Goal: Task Accomplishment & Management: Manage account settings

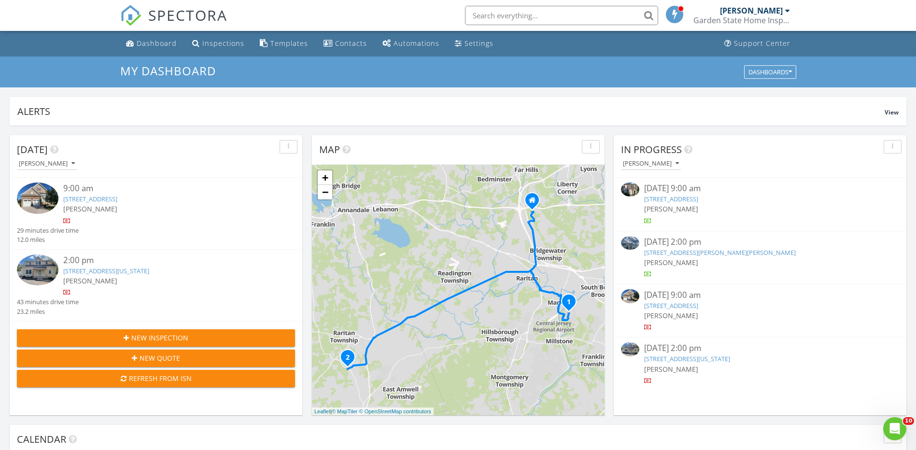
click at [699, 198] on link "296 Penns Way, Bernards, NJ 07920" at bounding box center [671, 199] width 54 height 9
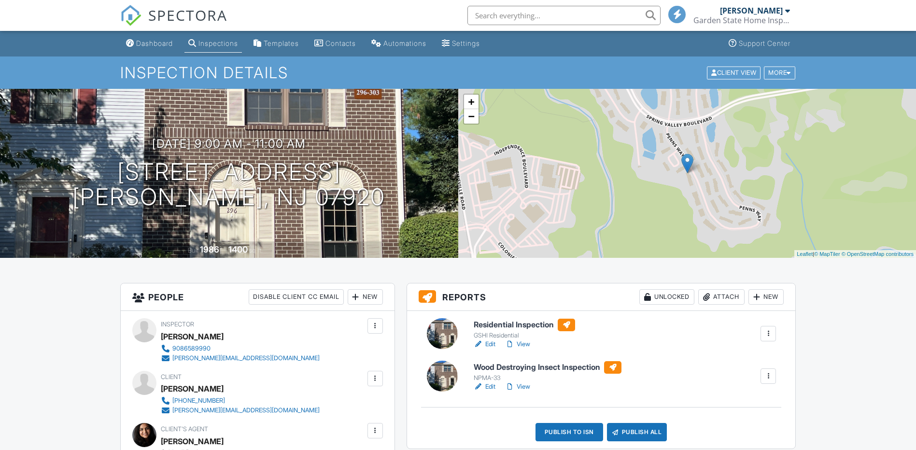
click at [642, 423] on div "Publish All" at bounding box center [637, 432] width 60 height 18
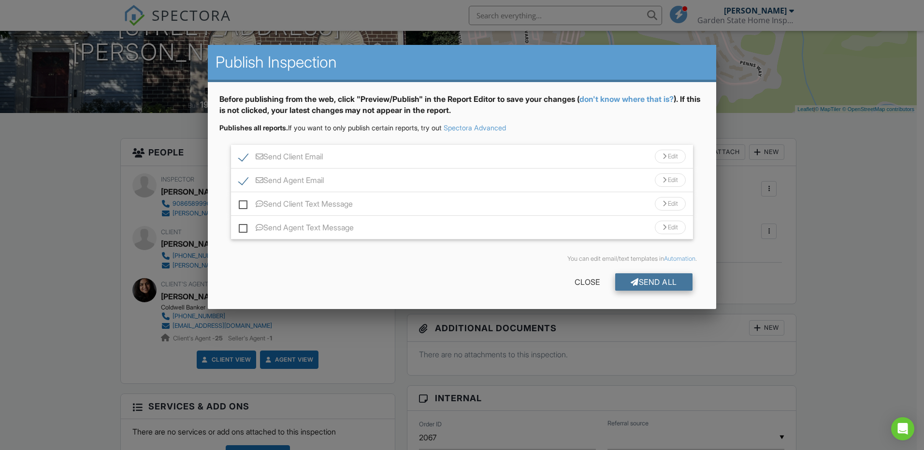
click at [656, 284] on div "Send All" at bounding box center [653, 281] width 77 height 17
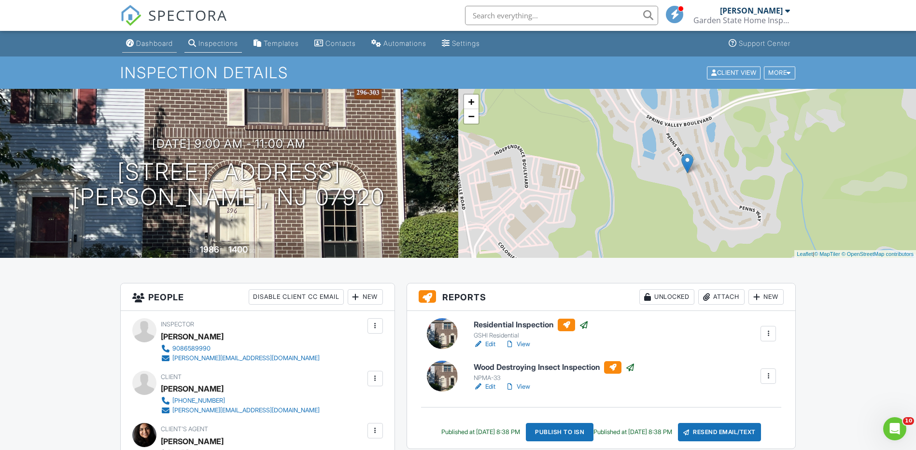
click at [161, 40] on div "Dashboard" at bounding box center [154, 43] width 37 height 8
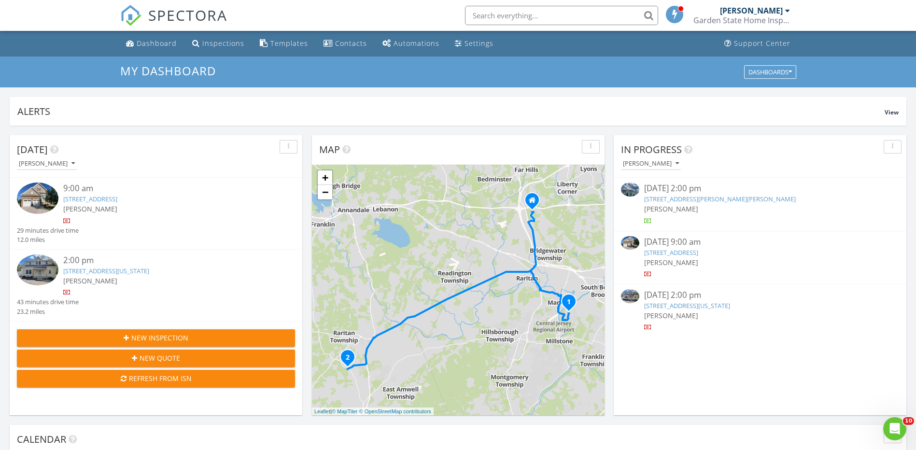
click at [702, 198] on link "88 Queen Anne Dr, Bernards, NJ 07920" at bounding box center [720, 199] width 152 height 9
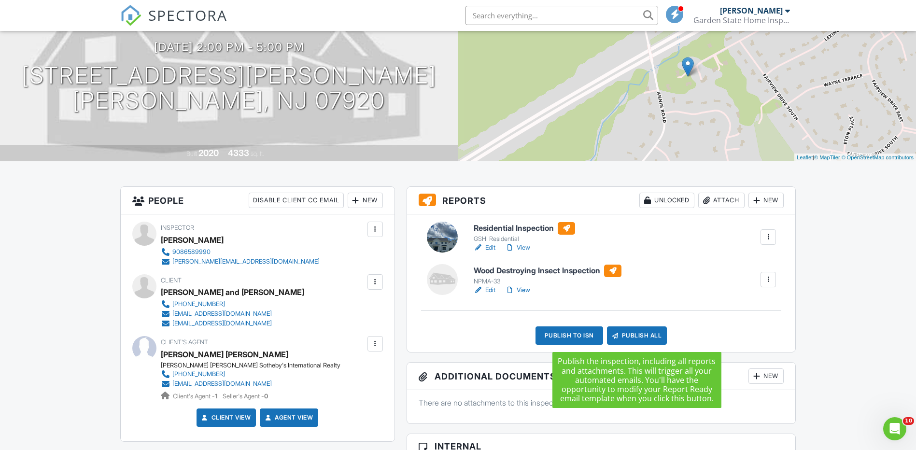
click at [639, 332] on div "Publish All" at bounding box center [637, 336] width 60 height 18
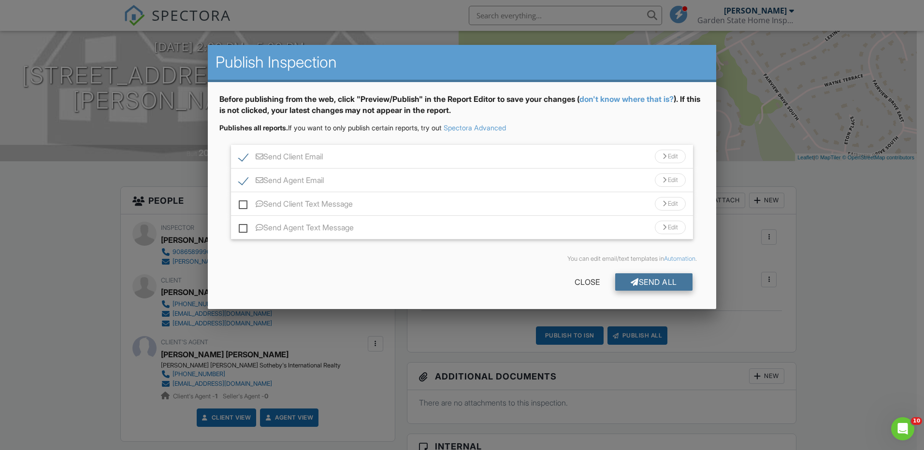
click at [651, 280] on div "Send All" at bounding box center [653, 281] width 77 height 17
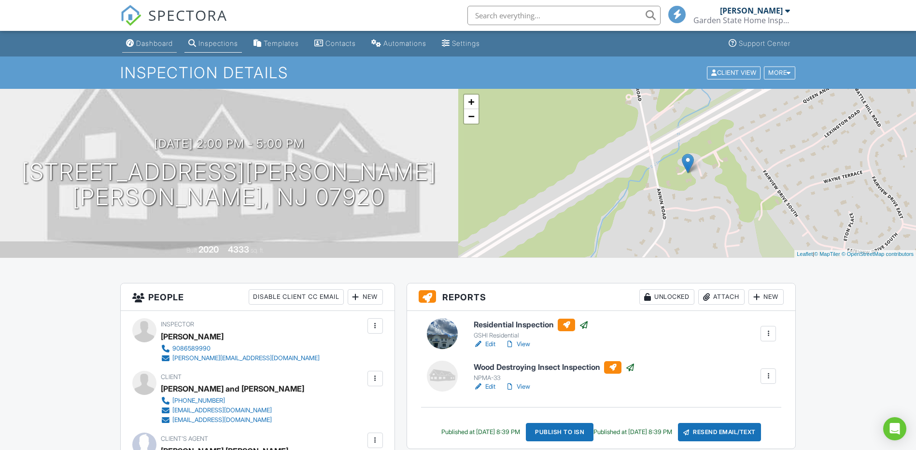
click at [151, 44] on div "Dashboard" at bounding box center [154, 43] width 37 height 8
